Goal: Task Accomplishment & Management: Use online tool/utility

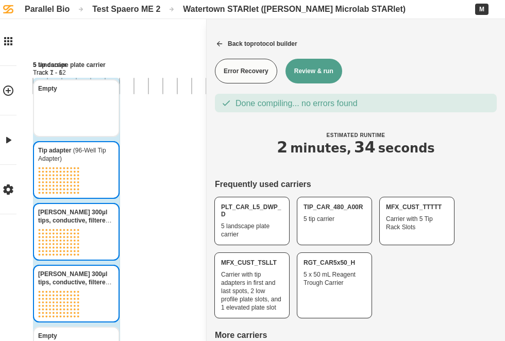
click at [43, 11] on div "Parallel Bio" at bounding box center [47, 9] width 45 height 10
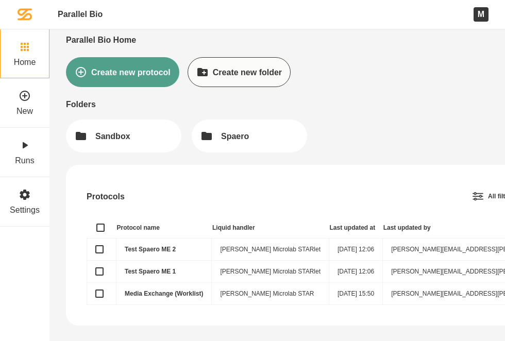
scroll to position [11, 0]
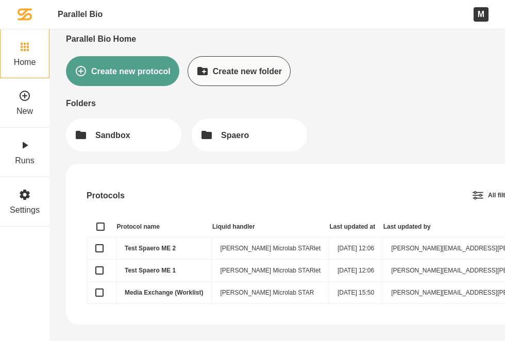
click at [155, 270] on link "Test Spaero ME 1" at bounding box center [150, 270] width 51 height 7
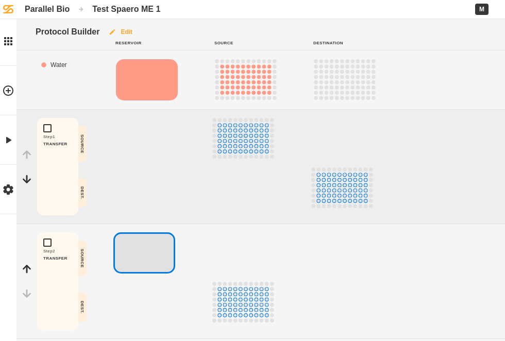
click at [122, 32] on button "Edit" at bounding box center [120, 32] width 42 height 26
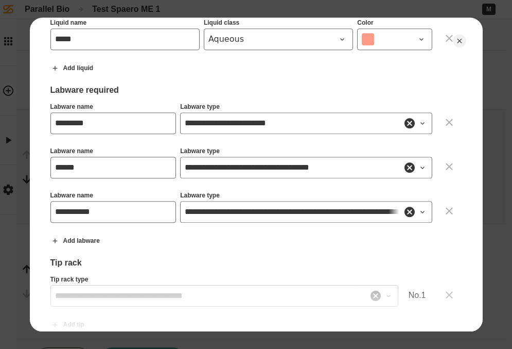
scroll to position [231, 0]
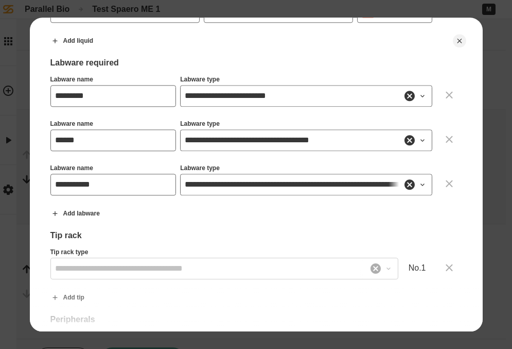
click at [419, 141] on icon at bounding box center [423, 140] width 8 height 8
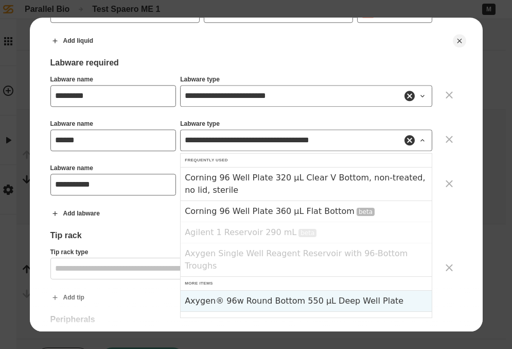
click at [304, 301] on div "Axygen® 96w Round Bottom 550 µL Deep Well Plate" at bounding box center [306, 300] width 251 height 21
type input "**********"
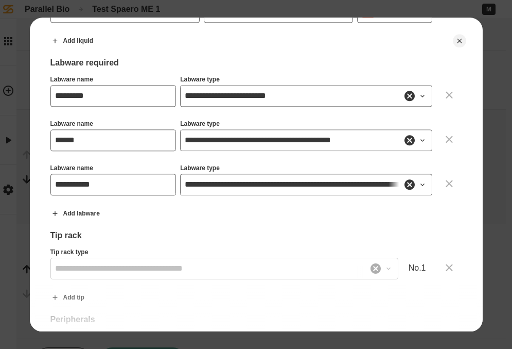
drag, startPoint x: 281, startPoint y: 230, endPoint x: 265, endPoint y: 229, distance: 15.5
click at [280, 230] on div "Tip rack" at bounding box center [256, 235] width 412 height 10
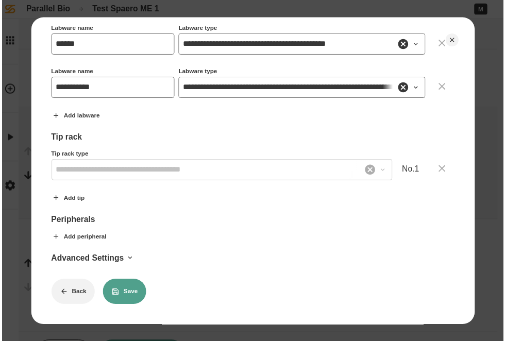
scroll to position [333, 0]
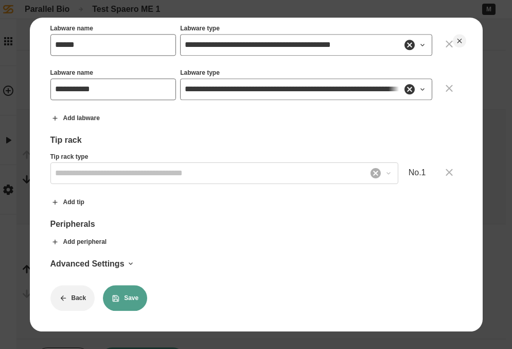
click at [122, 285] on button "Save" at bounding box center [125, 298] width 44 height 26
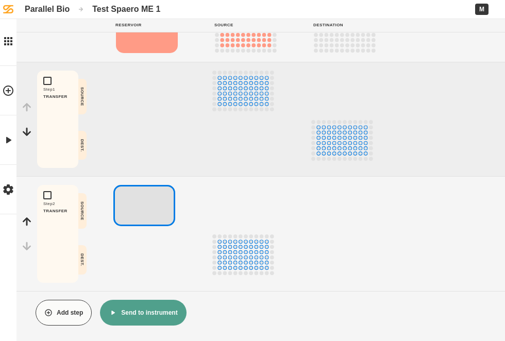
scroll to position [48, 0]
click at [164, 314] on button "Send to instrument" at bounding box center [143, 312] width 86 height 26
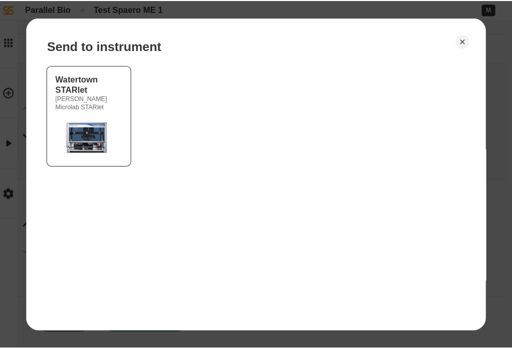
scroll to position [40, 0]
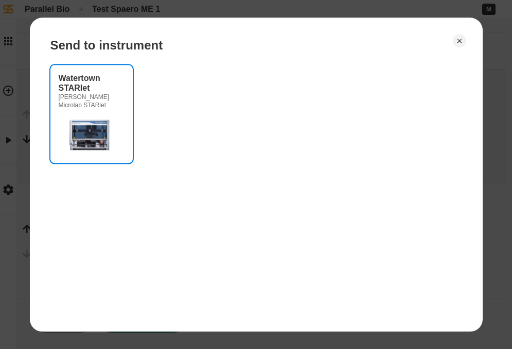
click at [91, 108] on div "[PERSON_NAME] Microlab STARlet" at bounding box center [92, 101] width 66 height 16
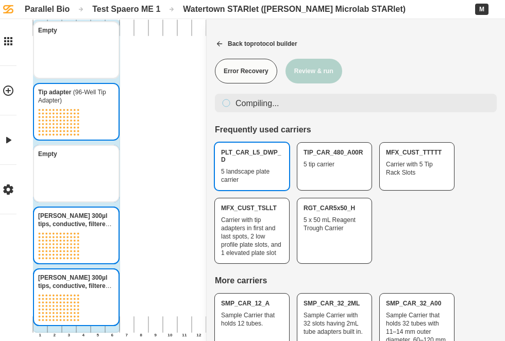
scroll to position [59, 0]
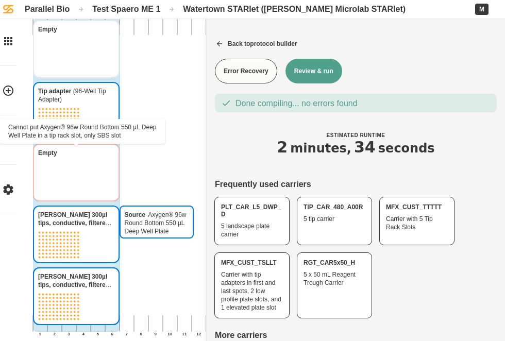
click at [178, 233] on div "Source Axygen® 96w Round Bottom 550 µL Deep Well Plate Back 1 2 3 4 5 6 7 8 9 1…" at bounding box center [409, 176] width 752 height 401
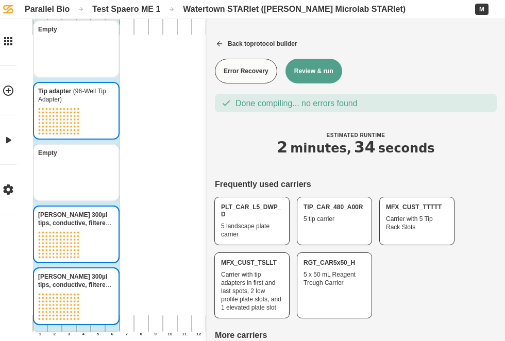
click at [60, 8] on div "Parallel Bio" at bounding box center [47, 9] width 45 height 10
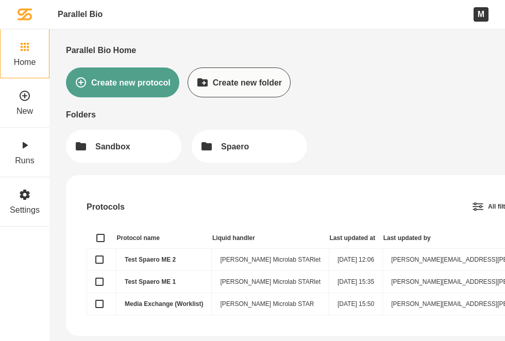
click at [155, 277] on td "Test Spaero ME 1" at bounding box center [163, 282] width 95 height 22
click at [154, 281] on link "Test Spaero ME 1" at bounding box center [150, 281] width 51 height 7
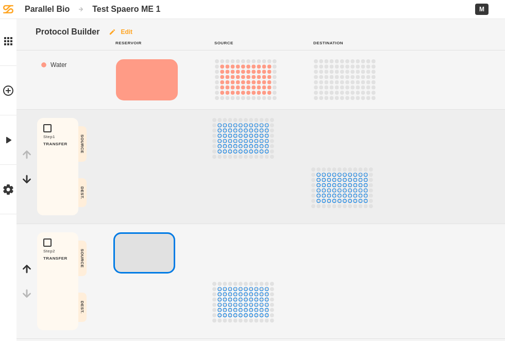
click at [125, 31] on button "Edit" at bounding box center [120, 32] width 42 height 26
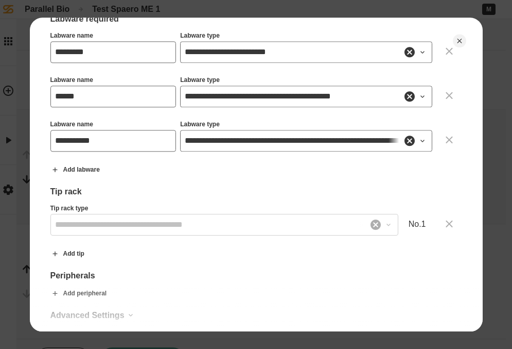
scroll to position [262, 0]
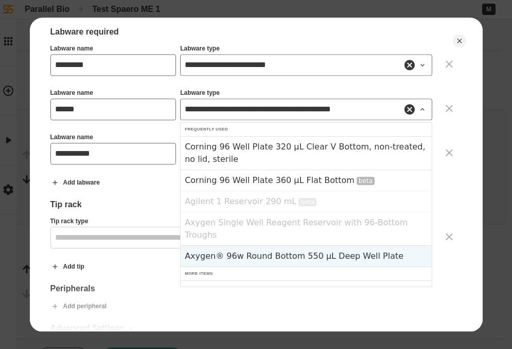
click at [358, 110] on input "**********" at bounding box center [306, 109] width 252 height 22
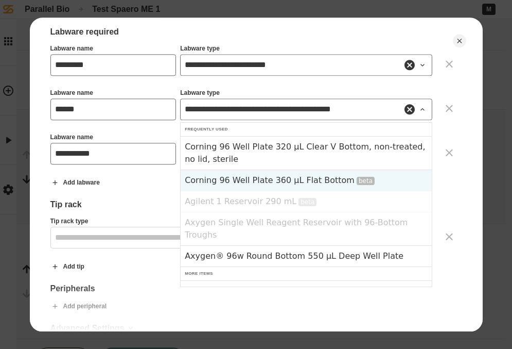
click at [299, 180] on div "Corning 96 Well Plate 360 µL Flat Bottom beta" at bounding box center [306, 179] width 251 height 21
type input "**********"
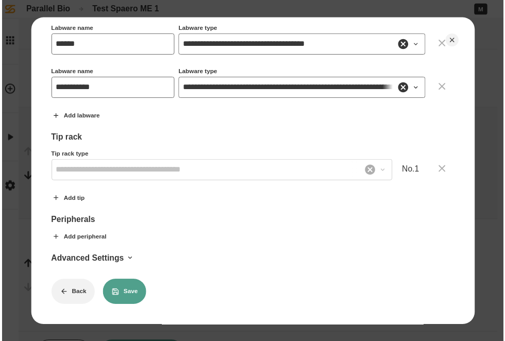
scroll to position [325, 0]
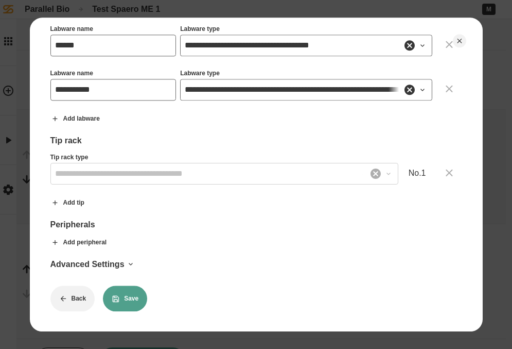
click at [121, 295] on button "Save" at bounding box center [125, 298] width 44 height 26
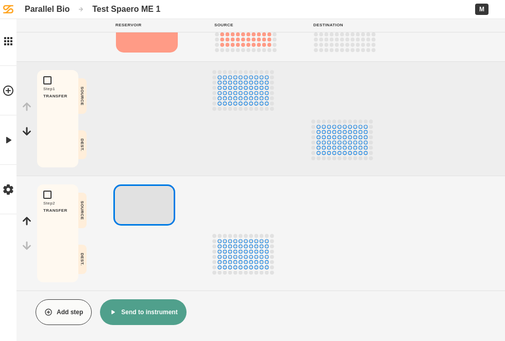
click at [147, 315] on button "Send to instrument" at bounding box center [143, 312] width 86 height 26
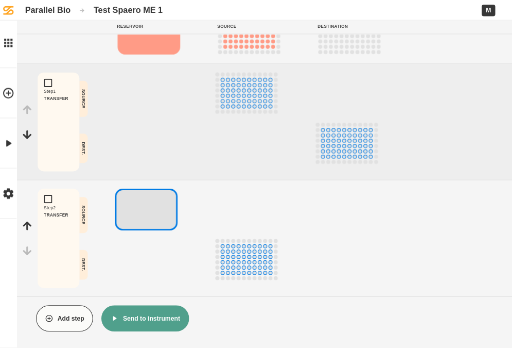
scroll to position [40, 0]
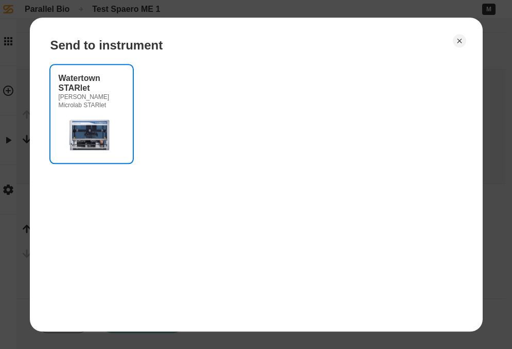
click at [109, 146] on img at bounding box center [90, 133] width 62 height 41
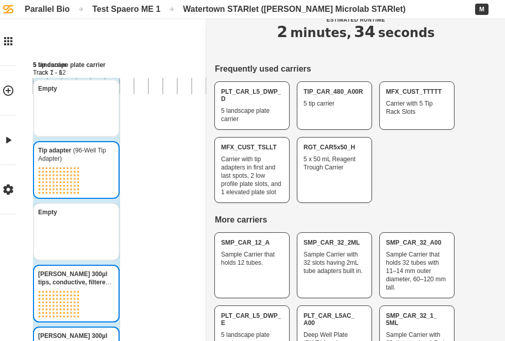
click at [62, 11] on div "Parallel Bio" at bounding box center [47, 9] width 45 height 10
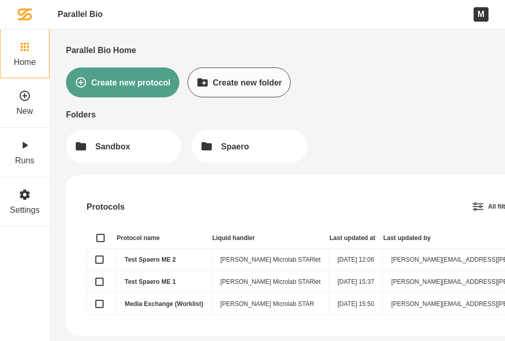
click at [158, 281] on link "Test Spaero ME 1" at bounding box center [150, 281] width 51 height 7
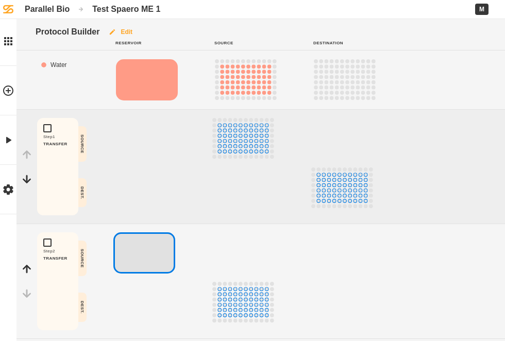
click at [130, 29] on button "Edit" at bounding box center [120, 32] width 42 height 26
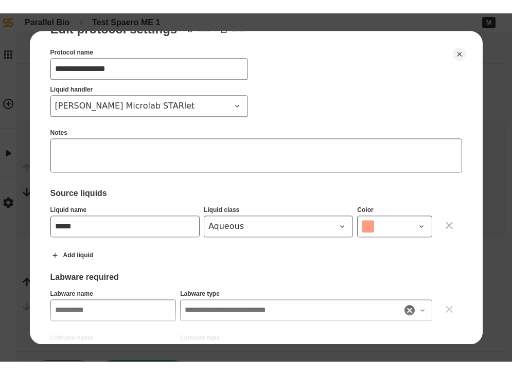
scroll to position [34, 0]
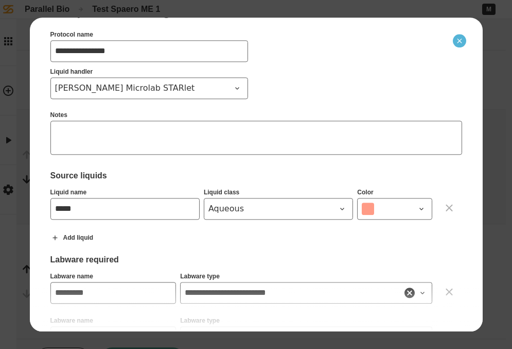
click at [457, 42] on icon "Close" at bounding box center [460, 41] width 8 height 8
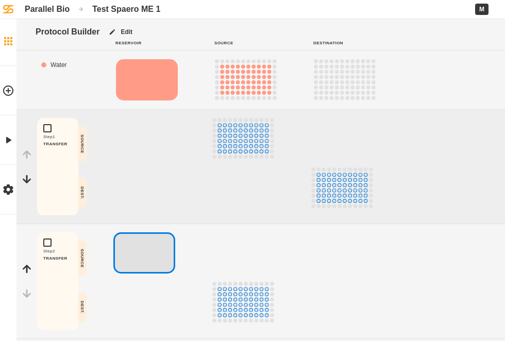
click at [11, 34] on link "Home" at bounding box center [8, 40] width 16 height 49
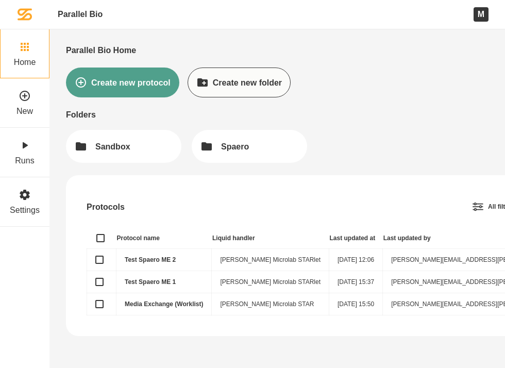
click at [159, 305] on link "Media Exchange (Worklist)" at bounding box center [164, 303] width 78 height 7
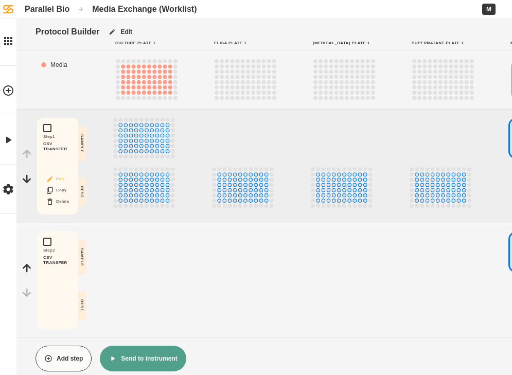
click at [60, 178] on button "Edit" at bounding box center [57, 178] width 33 height 13
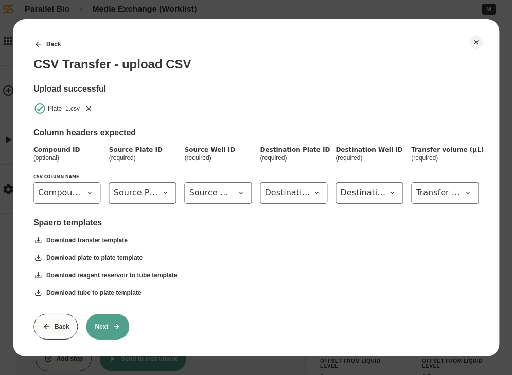
scroll to position [4, 0]
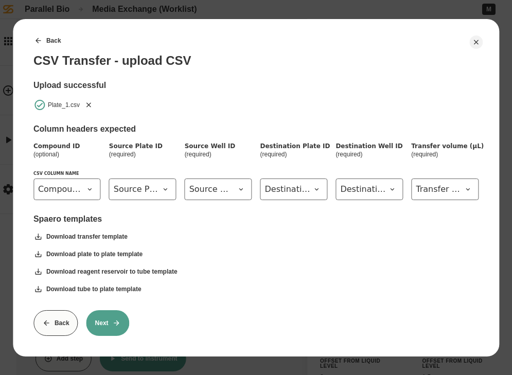
click at [106, 324] on button "Next" at bounding box center [108, 323] width 43 height 26
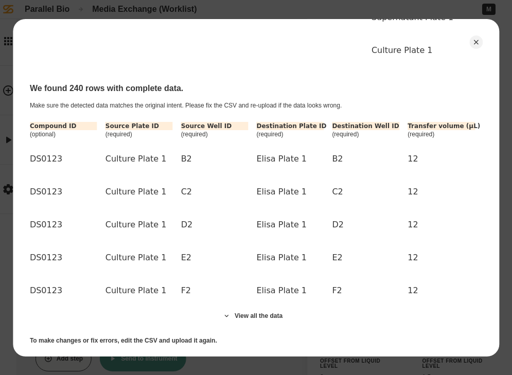
scroll to position [192, 5]
click at [479, 44] on icon "Close" at bounding box center [476, 42] width 8 height 8
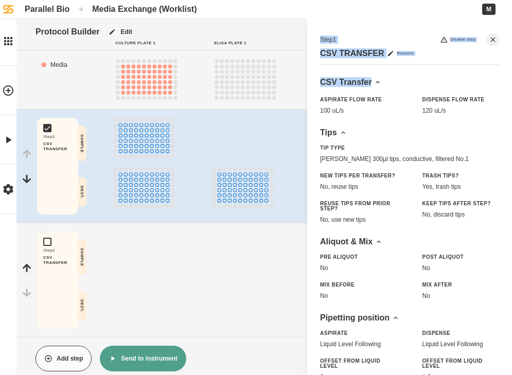
drag, startPoint x: 302, startPoint y: 86, endPoint x: 249, endPoint y: 86, distance: 52.5
click at [249, 86] on div "Protocol Builder Edit Culture Plate 1 Elisa Plate 1 [MEDICAL_DATA] Plate 1 Supe…" at bounding box center [256, 187] width 512 height 375
click at [58, 176] on button "Edit" at bounding box center [57, 178] width 33 height 13
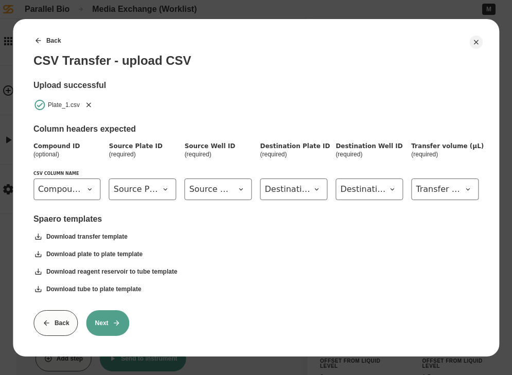
scroll to position [0, 0]
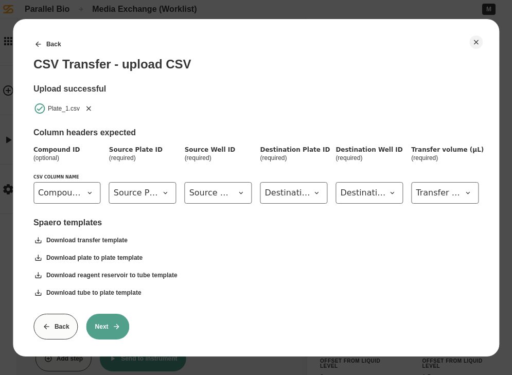
click at [112, 321] on button "Next" at bounding box center [108, 327] width 43 height 26
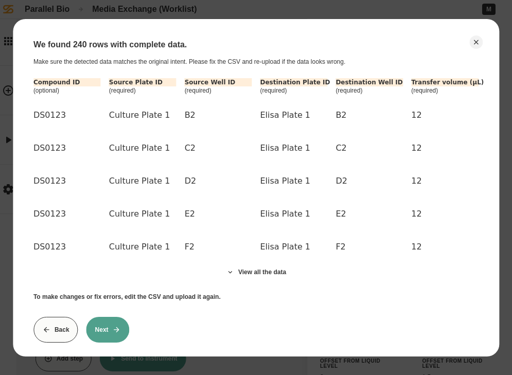
scroll to position [242, 0]
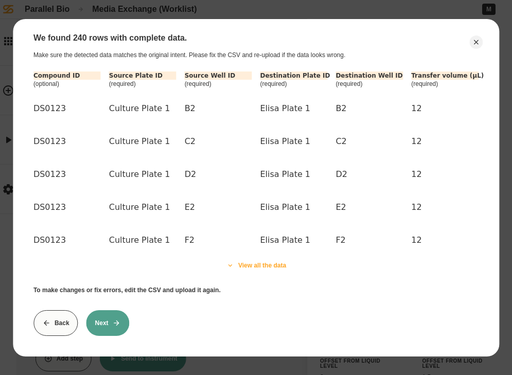
click at [260, 267] on button "View all the data" at bounding box center [256, 265] width 78 height 26
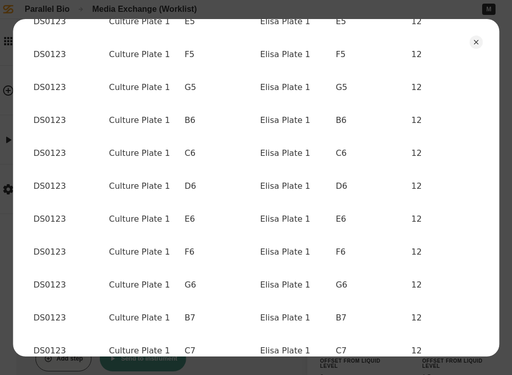
scroll to position [1037, 0]
